Goal: Find contact information: Find contact information

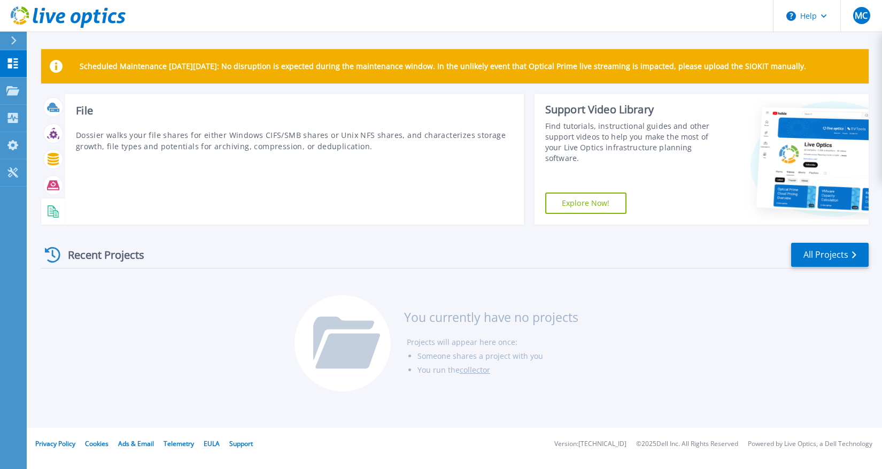
click at [52, 211] on icon at bounding box center [53, 211] width 12 height 12
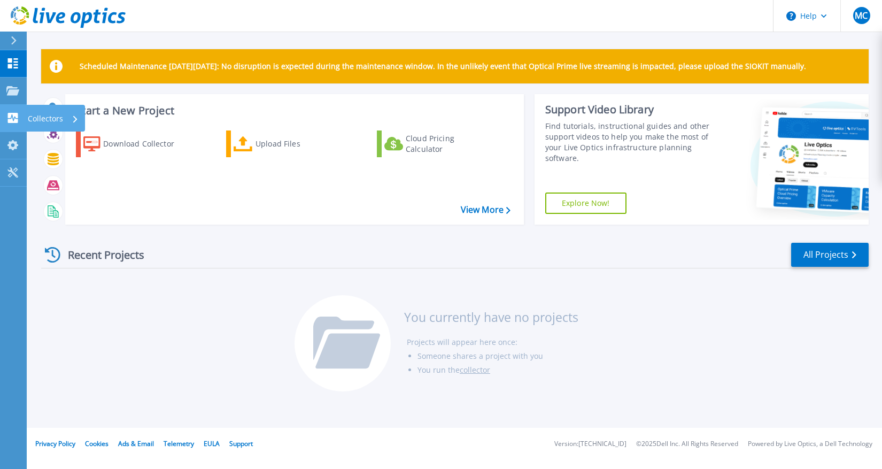
click at [17, 113] on div at bounding box center [12, 118] width 13 height 10
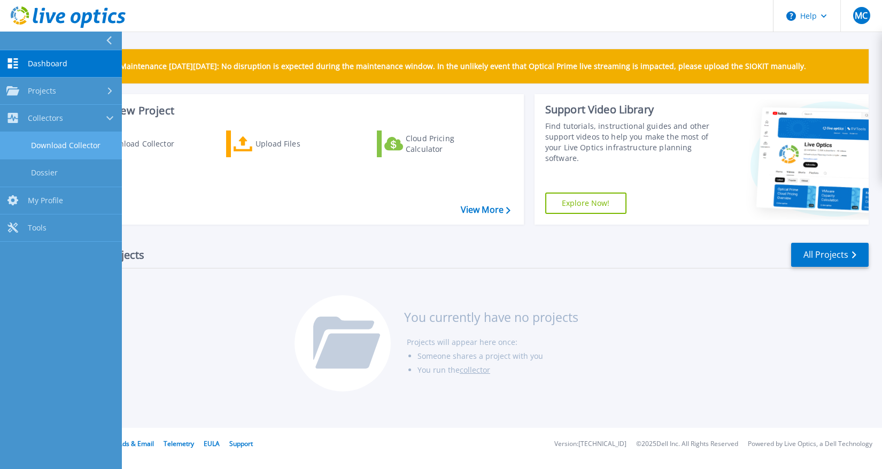
click at [67, 143] on link "Download Collector" at bounding box center [61, 145] width 122 height 27
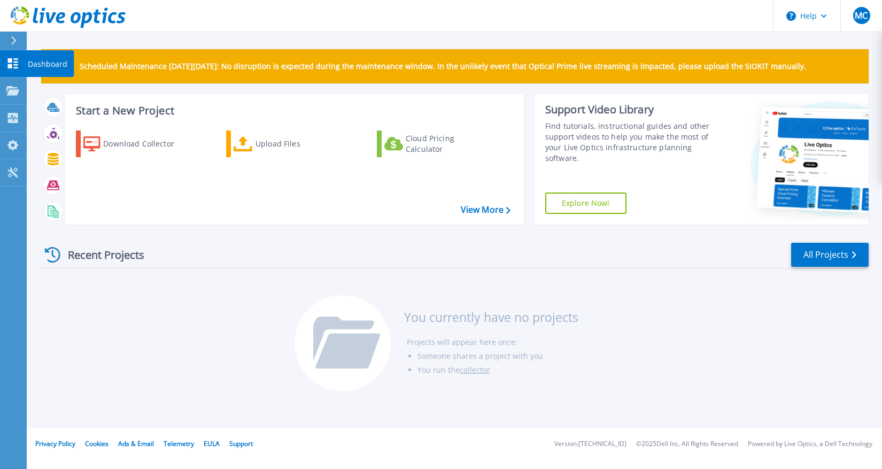
click at [13, 60] on icon at bounding box center [12, 63] width 13 height 10
click at [59, 90] on div "Projects" at bounding box center [50, 92] width 44 height 28
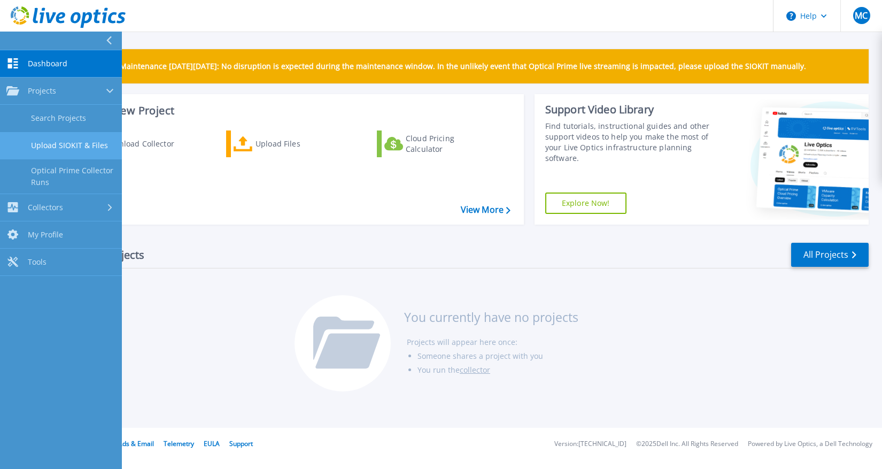
click at [75, 148] on link "Upload SIOKIT & Files" at bounding box center [61, 145] width 122 height 27
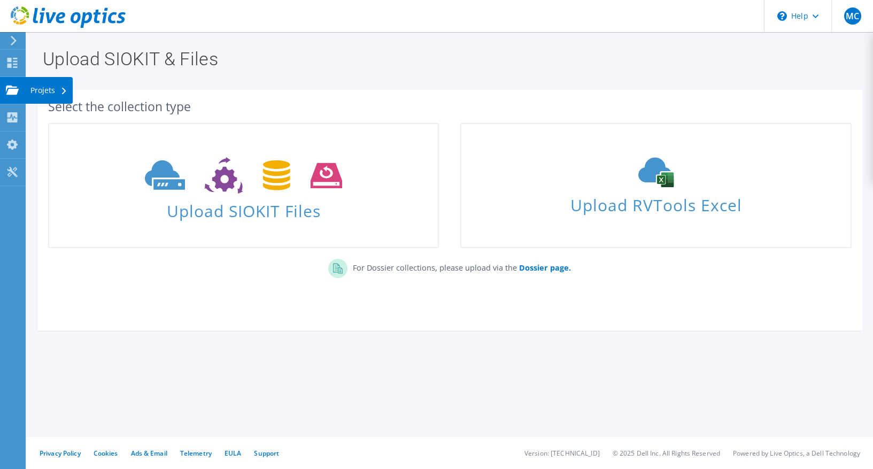
click at [48, 89] on div "Projets" at bounding box center [49, 90] width 48 height 27
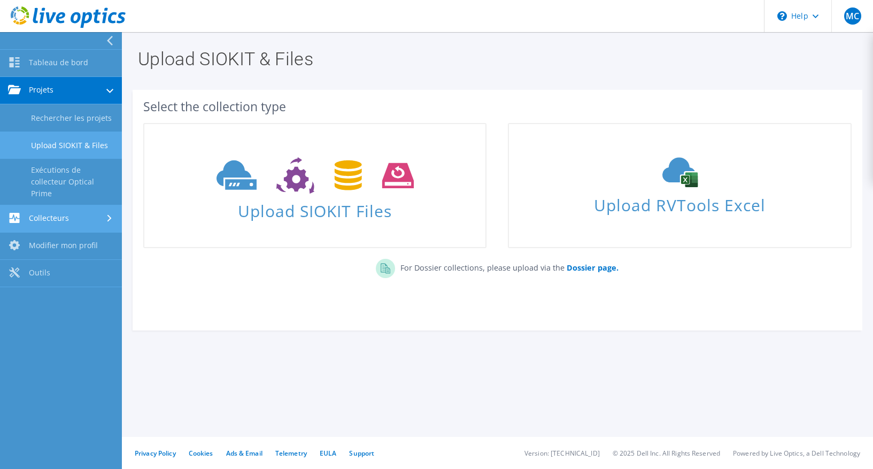
click at [71, 218] on link "Collecteurs" at bounding box center [61, 218] width 122 height 27
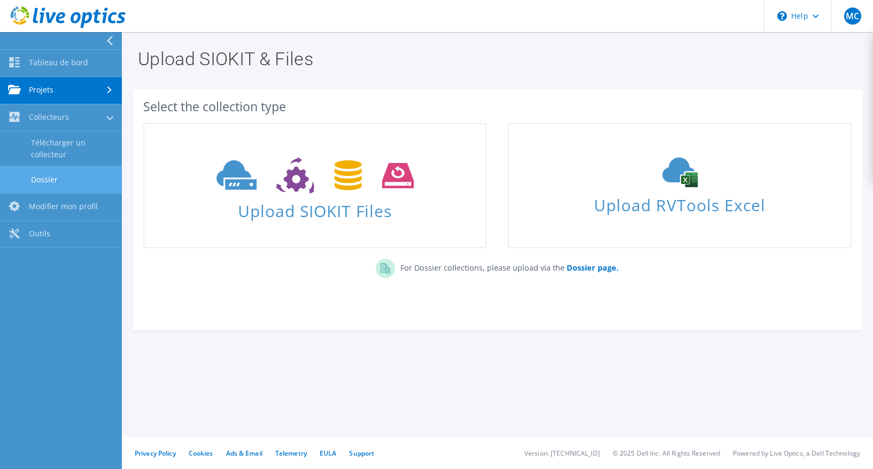
click at [59, 176] on link "Dossier" at bounding box center [61, 179] width 122 height 27
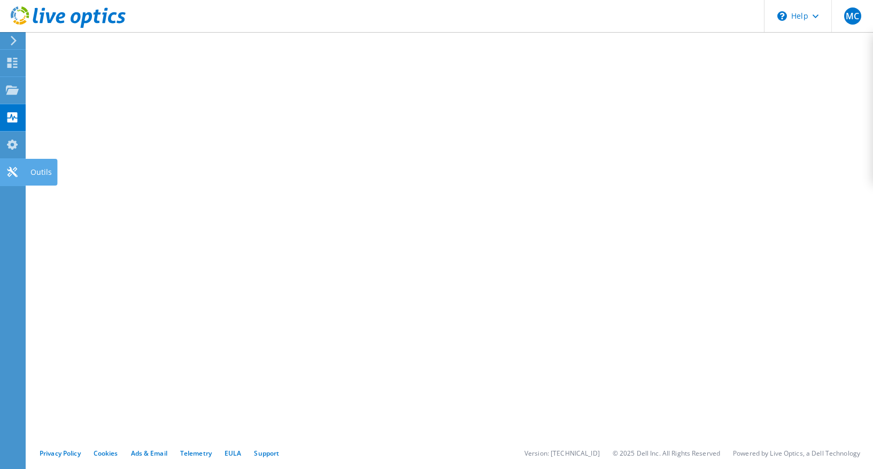
click at [13, 172] on icon at bounding box center [12, 172] width 13 height 10
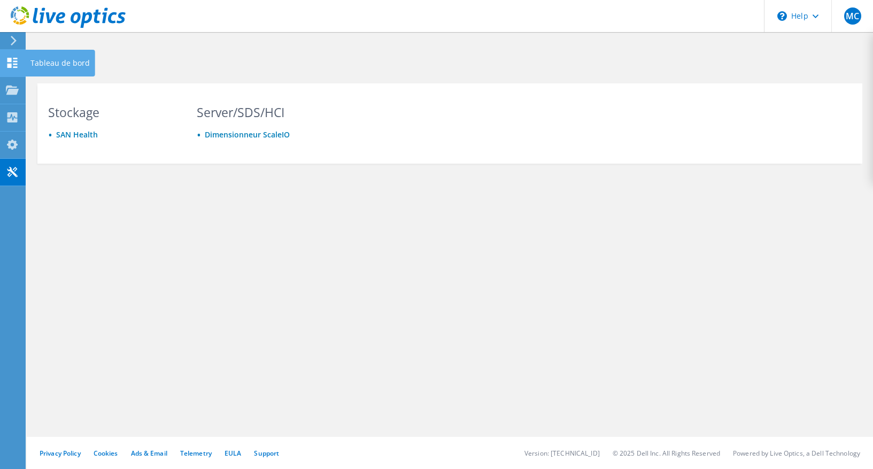
click at [17, 61] on use at bounding box center [12, 63] width 10 height 10
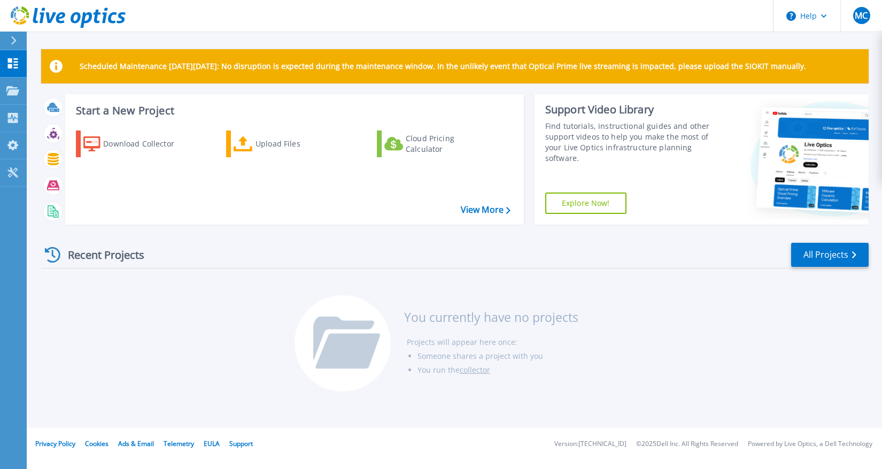
click at [111, 254] on div "Recent Projects" at bounding box center [100, 255] width 118 height 26
click at [826, 16] on icon at bounding box center [824, 16] width 6 height 4
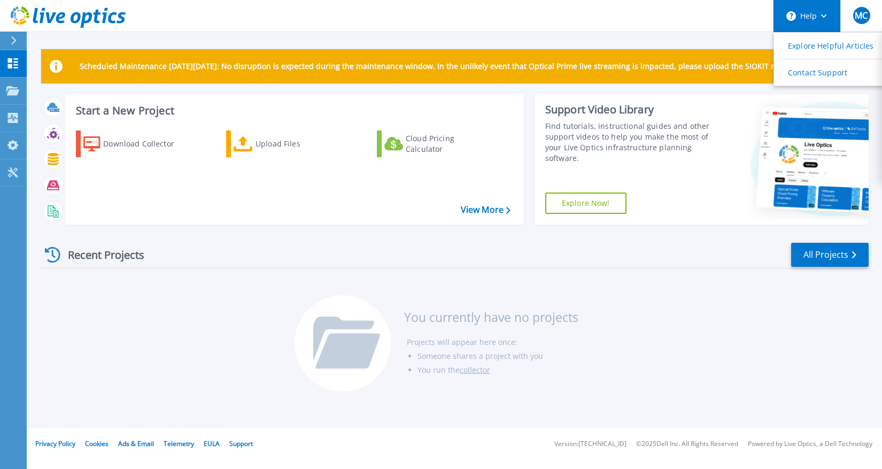
click at [826, 16] on icon at bounding box center [824, 16] width 6 height 4
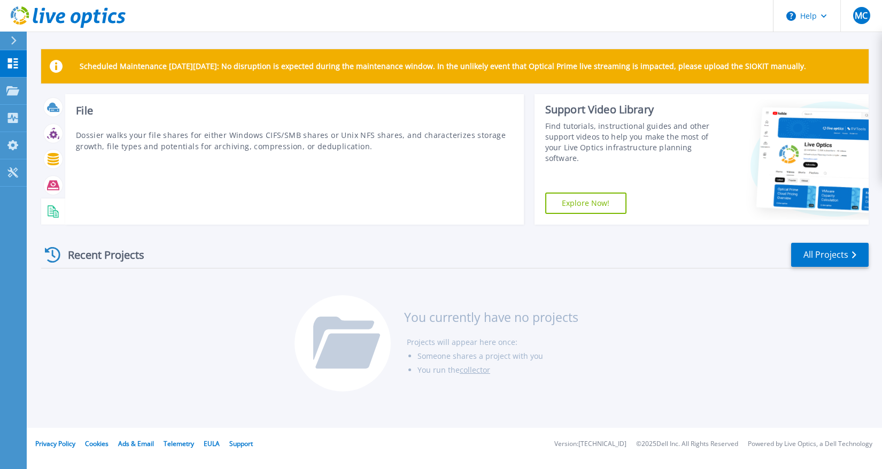
click at [50, 214] on icon at bounding box center [53, 211] width 12 height 12
click at [54, 185] on icon at bounding box center [53, 186] width 12 height 10
click at [56, 209] on icon at bounding box center [53, 211] width 12 height 12
click at [54, 161] on icon at bounding box center [53, 159] width 11 height 12
click at [54, 134] on icon at bounding box center [53, 133] width 12 height 12
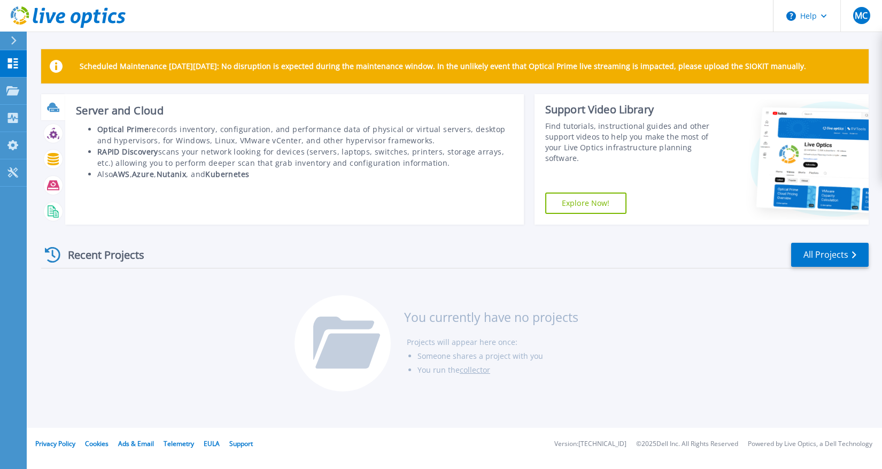
click at [53, 106] on icon at bounding box center [52, 107] width 11 height 8
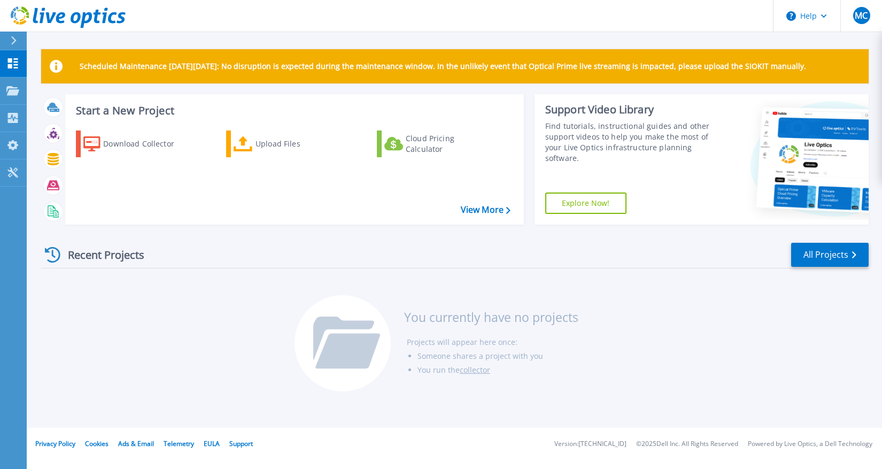
click at [90, 255] on div "Recent Projects" at bounding box center [100, 255] width 118 height 26
click at [63, 258] on div "Recent Projects" at bounding box center [100, 255] width 118 height 26
click at [57, 89] on div "Projects" at bounding box center [50, 92] width 44 height 28
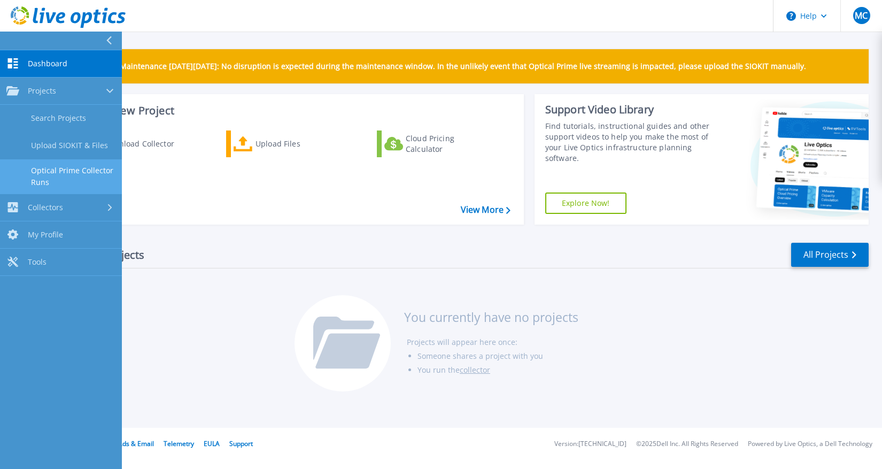
click at [72, 174] on link "Optical Prime Collector Runs" at bounding box center [61, 176] width 122 height 34
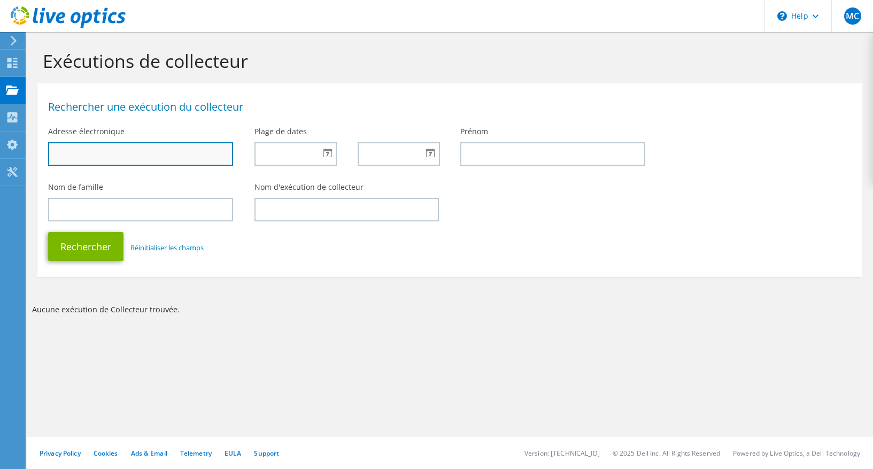
click at [154, 161] on input "text" at bounding box center [140, 154] width 185 height 24
click at [150, 151] on input "text" at bounding box center [140, 154] width 185 height 24
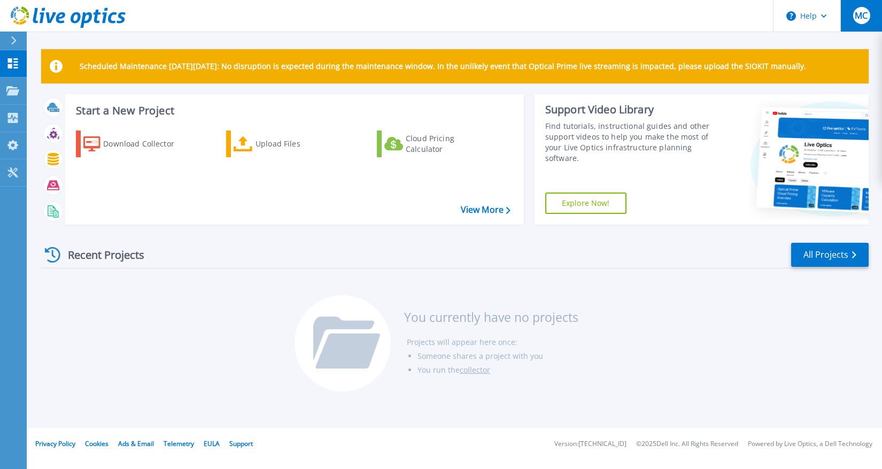
click at [862, 18] on span "MC" at bounding box center [861, 15] width 13 height 9
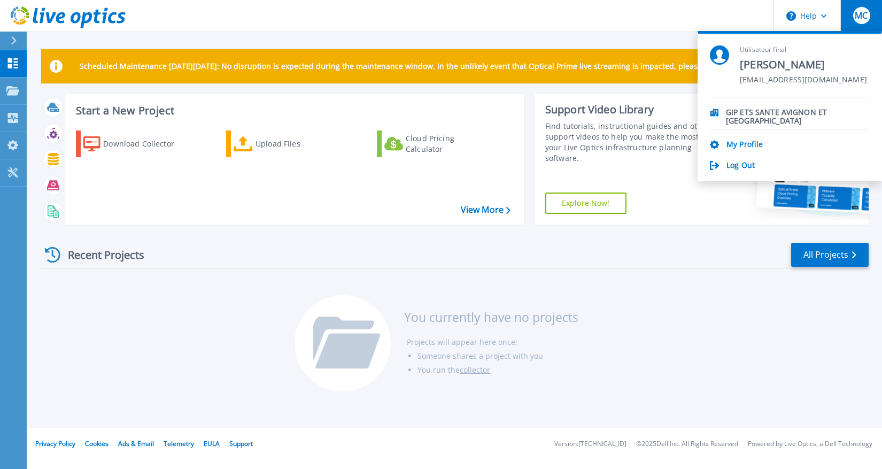
click at [862, 18] on span "MC" at bounding box center [861, 15] width 13 height 9
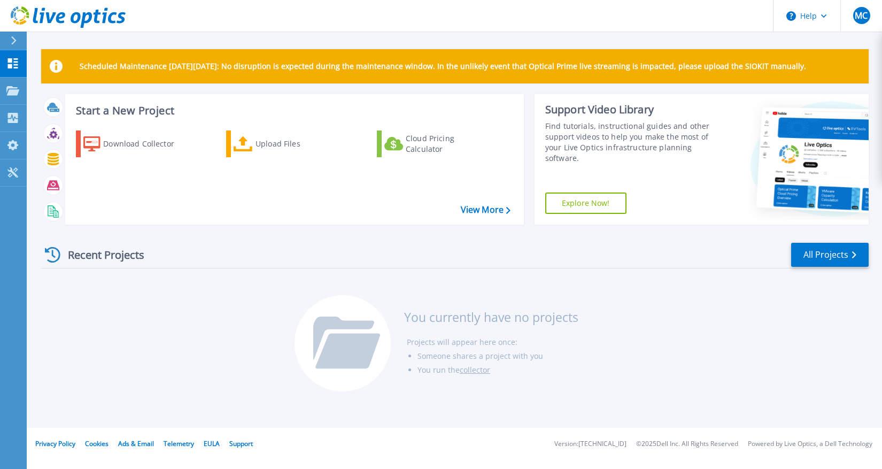
click at [381, 316] on div at bounding box center [343, 343] width 96 height 96
click at [812, 259] on link "All Projects" at bounding box center [830, 255] width 78 height 24
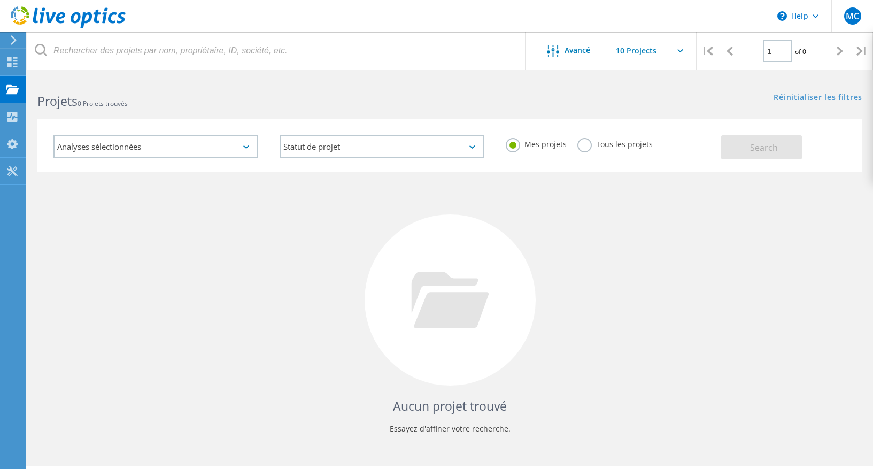
click at [586, 142] on label "Tous les projets" at bounding box center [614, 143] width 75 height 10
click at [0, 0] on input "Tous les projets" at bounding box center [0, 0] width 0 height 0
click at [752, 148] on span "Search" at bounding box center [764, 148] width 28 height 12
click at [578, 51] on span "Avancé" at bounding box center [578, 50] width 26 height 7
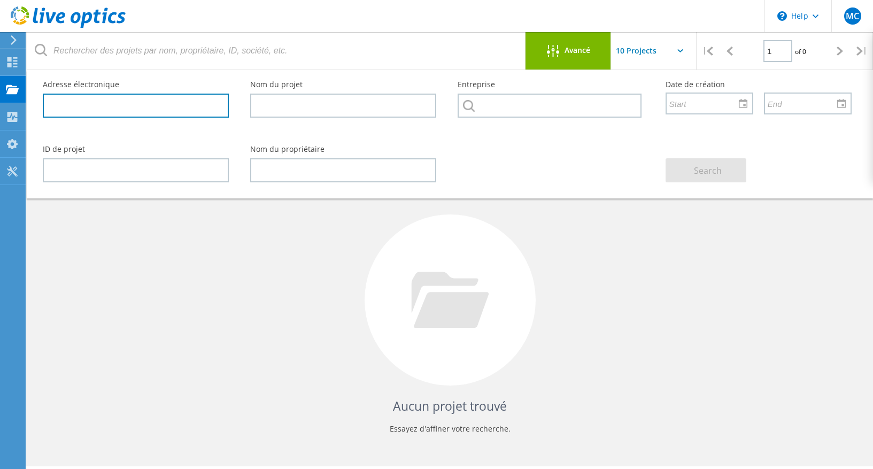
click at [99, 102] on input "text" at bounding box center [136, 106] width 186 height 24
click at [99, 101] on input "text" at bounding box center [136, 106] width 186 height 24
click at [535, 59] on div "Avancé" at bounding box center [569, 50] width 86 height 37
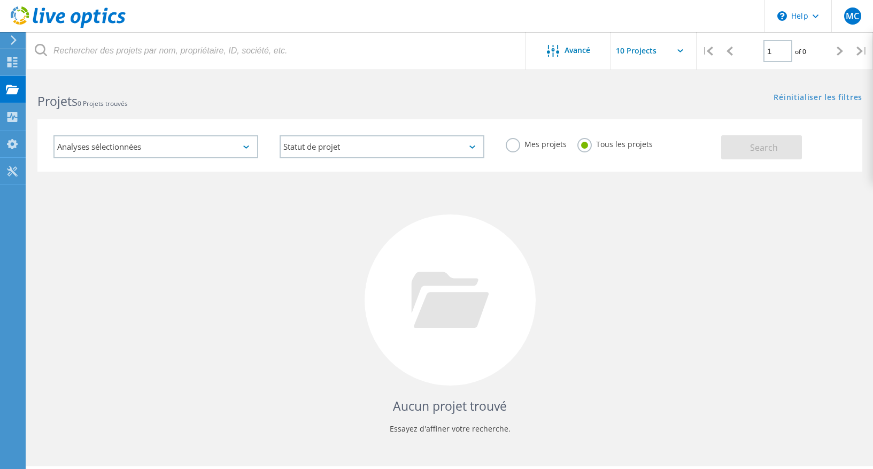
click at [840, 53] on icon at bounding box center [840, 51] width 6 height 9
click at [856, 53] on icon at bounding box center [859, 51] width 6 height 9
click at [632, 293] on div "Aucun projet trouvé Essayez d'affiner votre recherche." at bounding box center [449, 310] width 825 height 276
click at [213, 261] on div "Aucun projet trouvé Essayez d'affiner votre recherche." at bounding box center [449, 310] width 825 height 276
click at [13, 170] on icon at bounding box center [12, 171] width 13 height 10
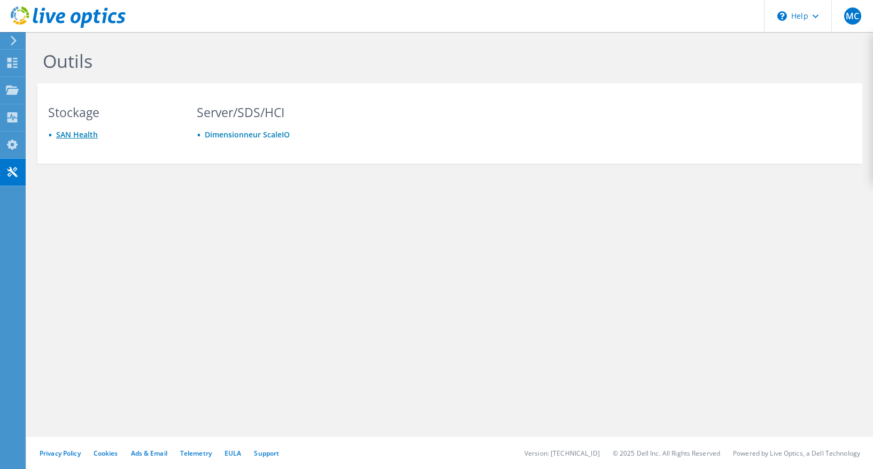
click at [80, 132] on link "SAN Health" at bounding box center [77, 134] width 42 height 10
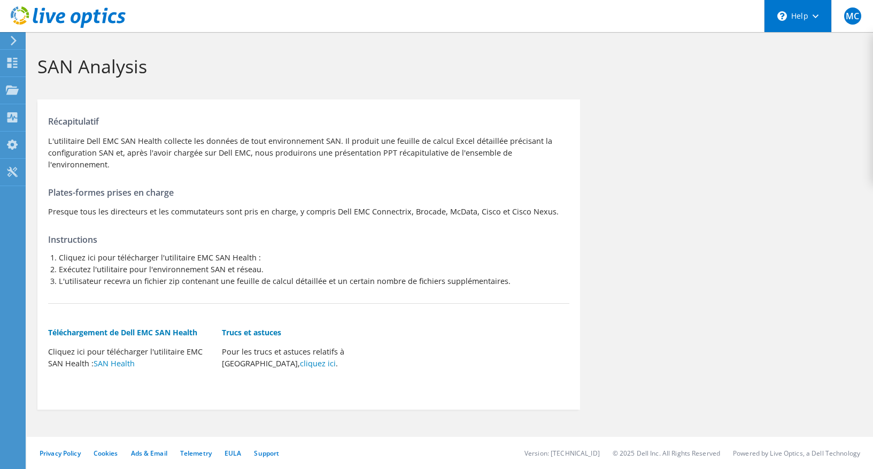
click at [814, 1] on div "\n Help" at bounding box center [797, 16] width 67 height 32
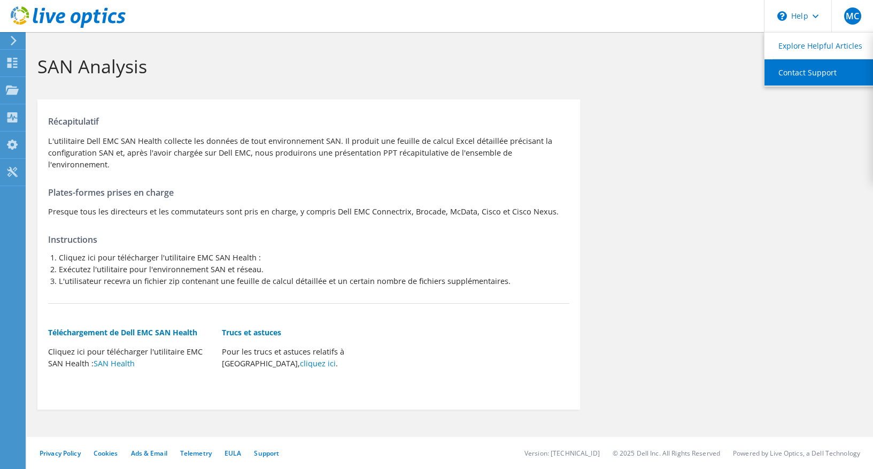
click at [800, 73] on link "Contact Support" at bounding box center [823, 72] width 119 height 26
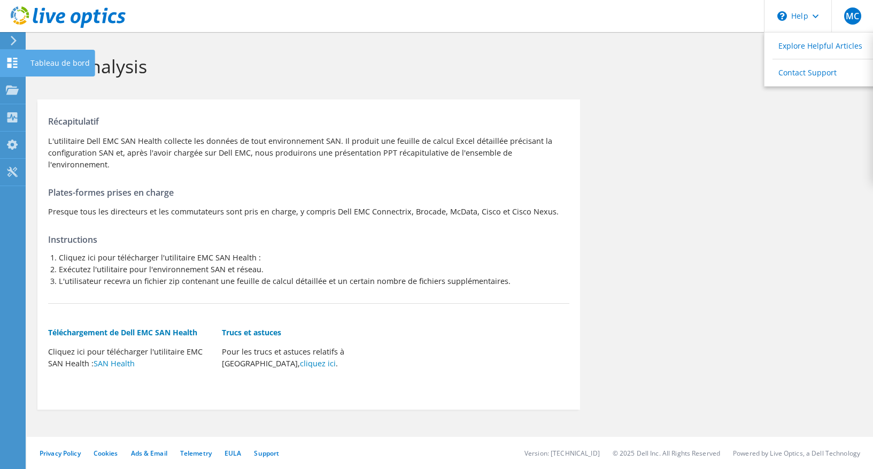
click at [12, 59] on icon at bounding box center [12, 63] width 13 height 10
